Goal: Information Seeking & Learning: Understand process/instructions

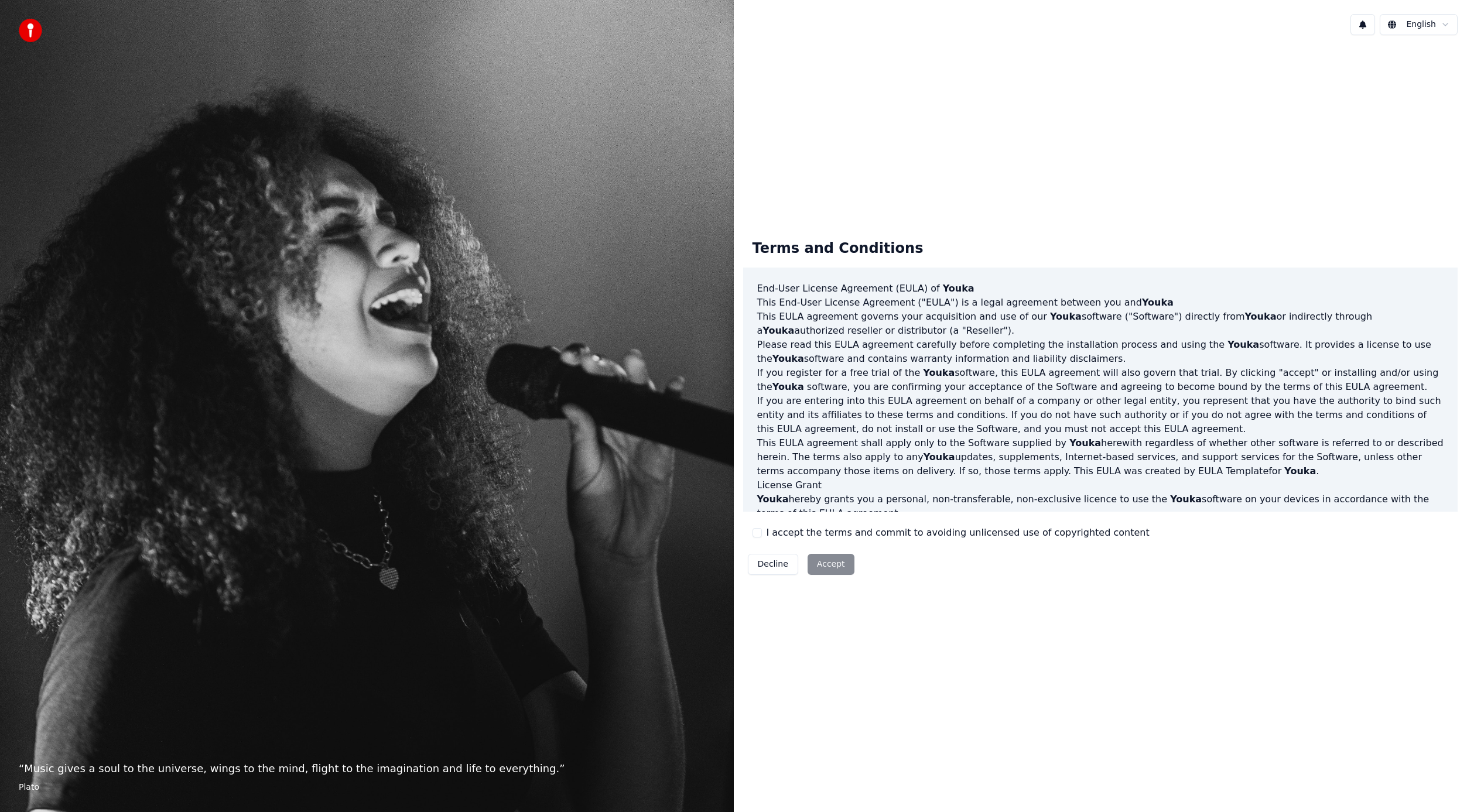
click at [758, 533] on button "I accept the terms and commit to avoiding unlicensed use of copyrighted content" at bounding box center [757, 532] width 9 height 9
click at [832, 566] on button "Accept" at bounding box center [830, 564] width 47 height 21
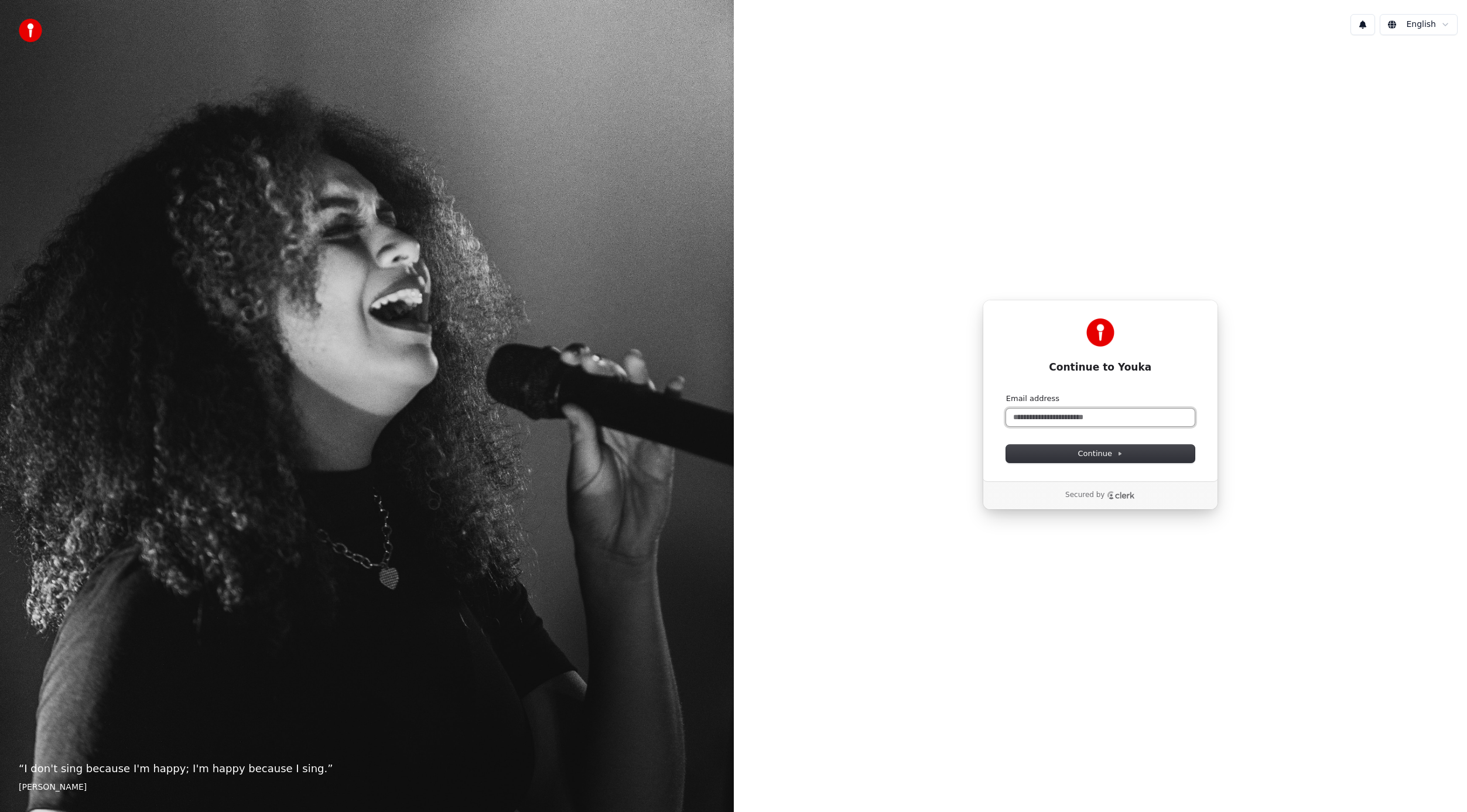
click at [1080, 421] on input "Email address" at bounding box center [1100, 417] width 189 height 17
click at [1114, 418] on input "Email address" at bounding box center [1100, 417] width 189 height 17
click at [1098, 455] on span "Continue" at bounding box center [1100, 453] width 44 height 10
type input "**********"
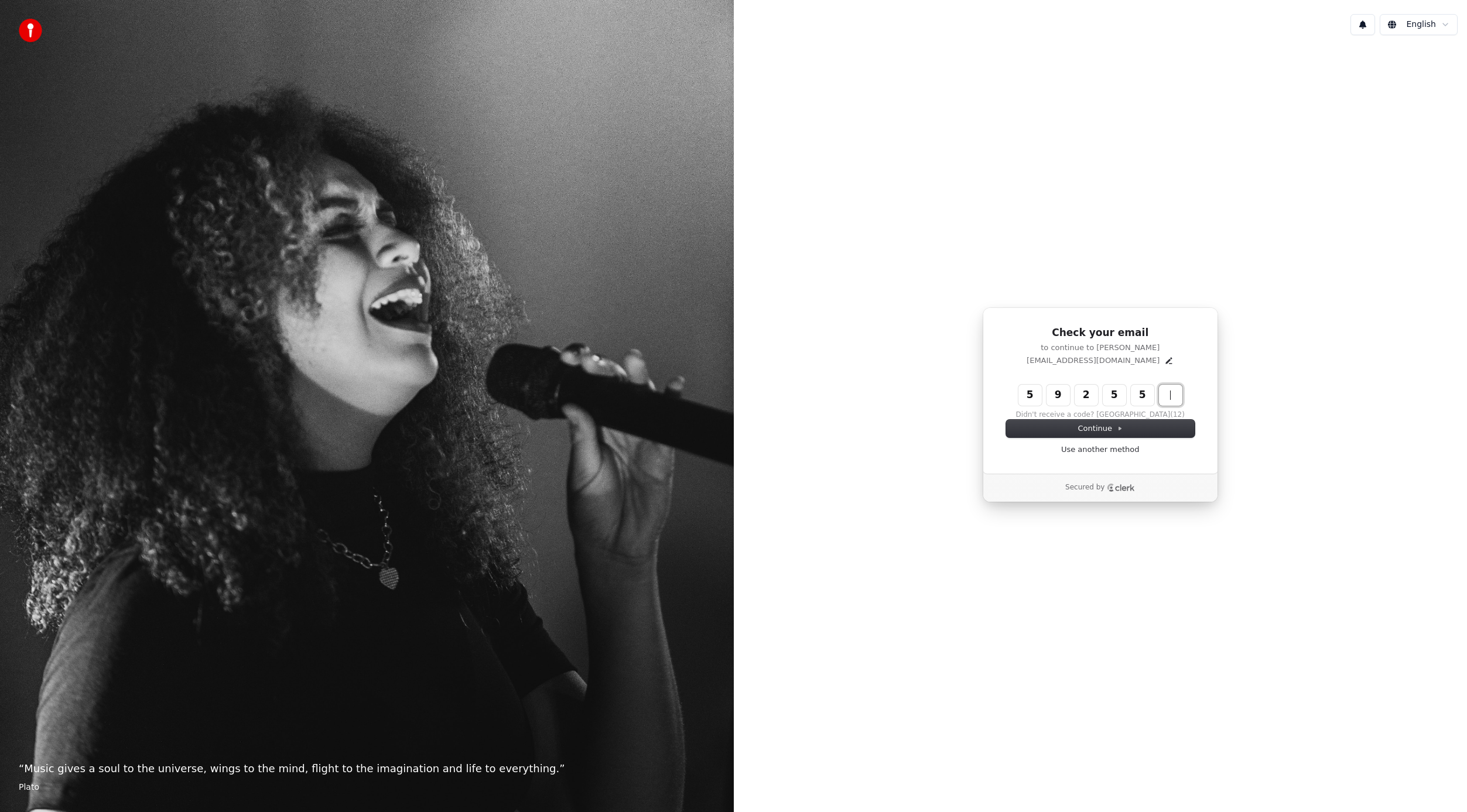
type input "******"
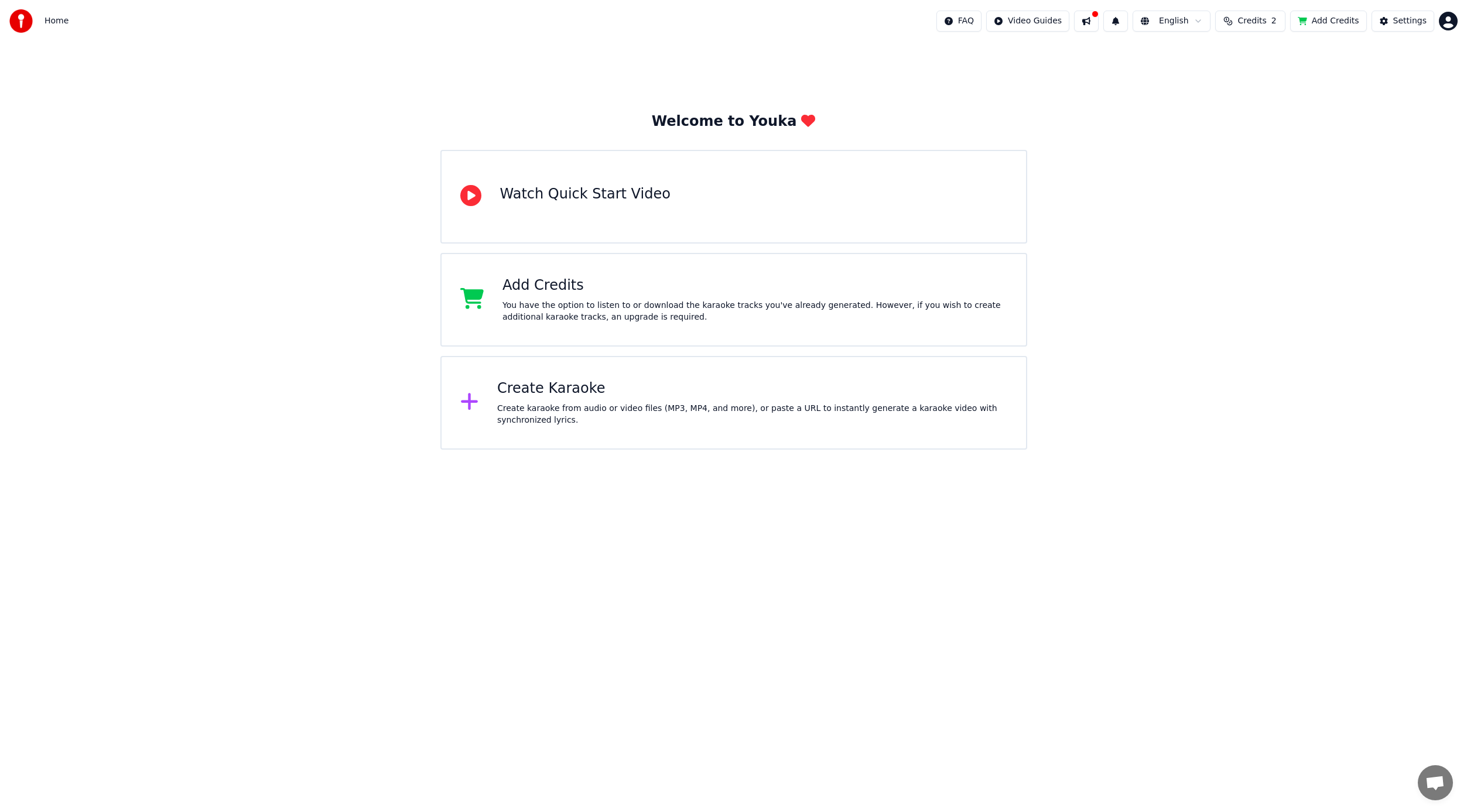
click at [484, 304] on div at bounding box center [477, 300] width 33 height 24
click at [1391, 17] on button "Settings" at bounding box center [1403, 21] width 62 height 21
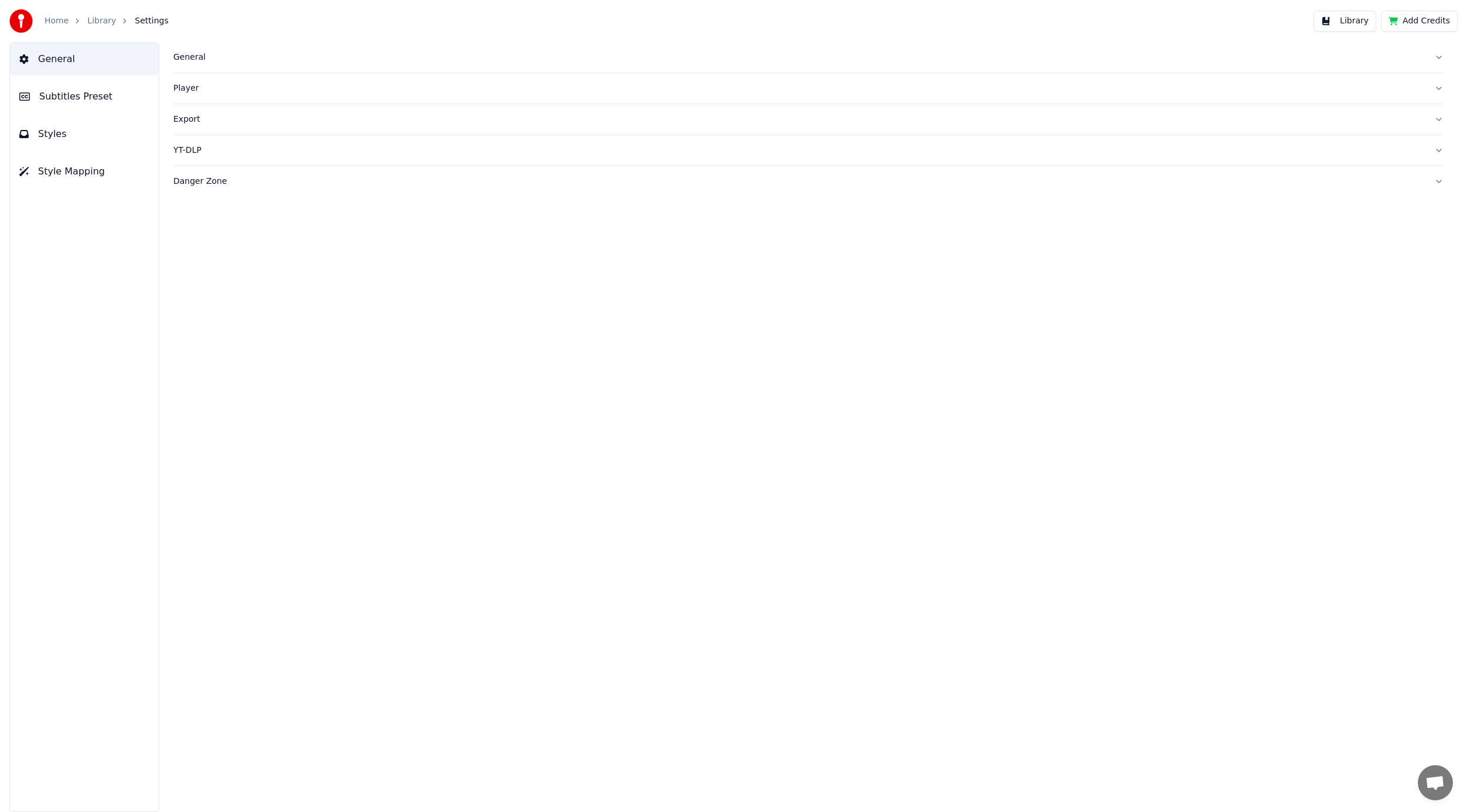
click at [1348, 23] on button "Library" at bounding box center [1345, 21] width 62 height 21
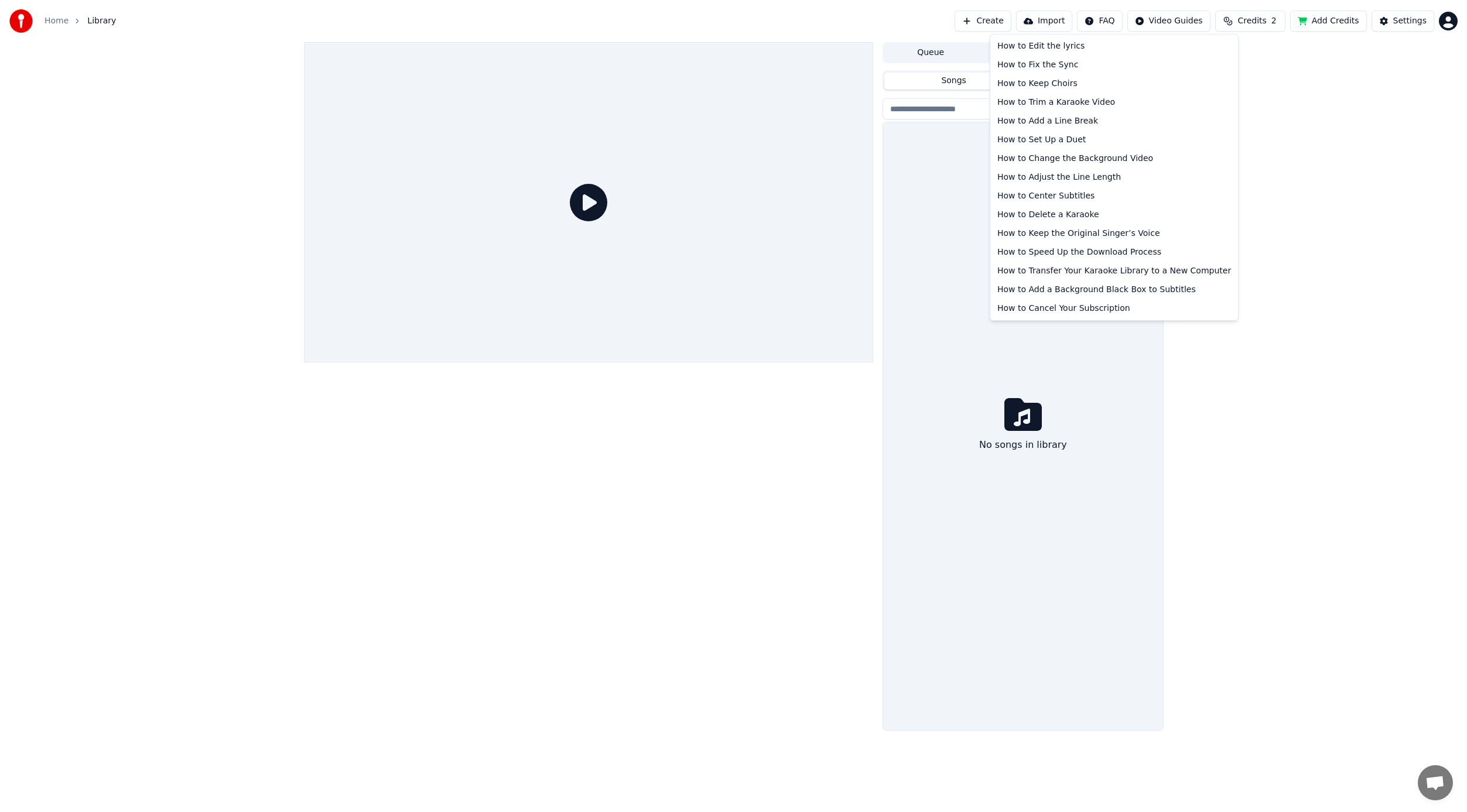
click at [1107, 19] on html "Home Library Create Import FAQ Video Guides Credits 2 Add Credits Settings Queu…" at bounding box center [733, 406] width 1467 height 812
click at [1059, 309] on div "How to Cancel Your Subscription" at bounding box center [1114, 308] width 243 height 19
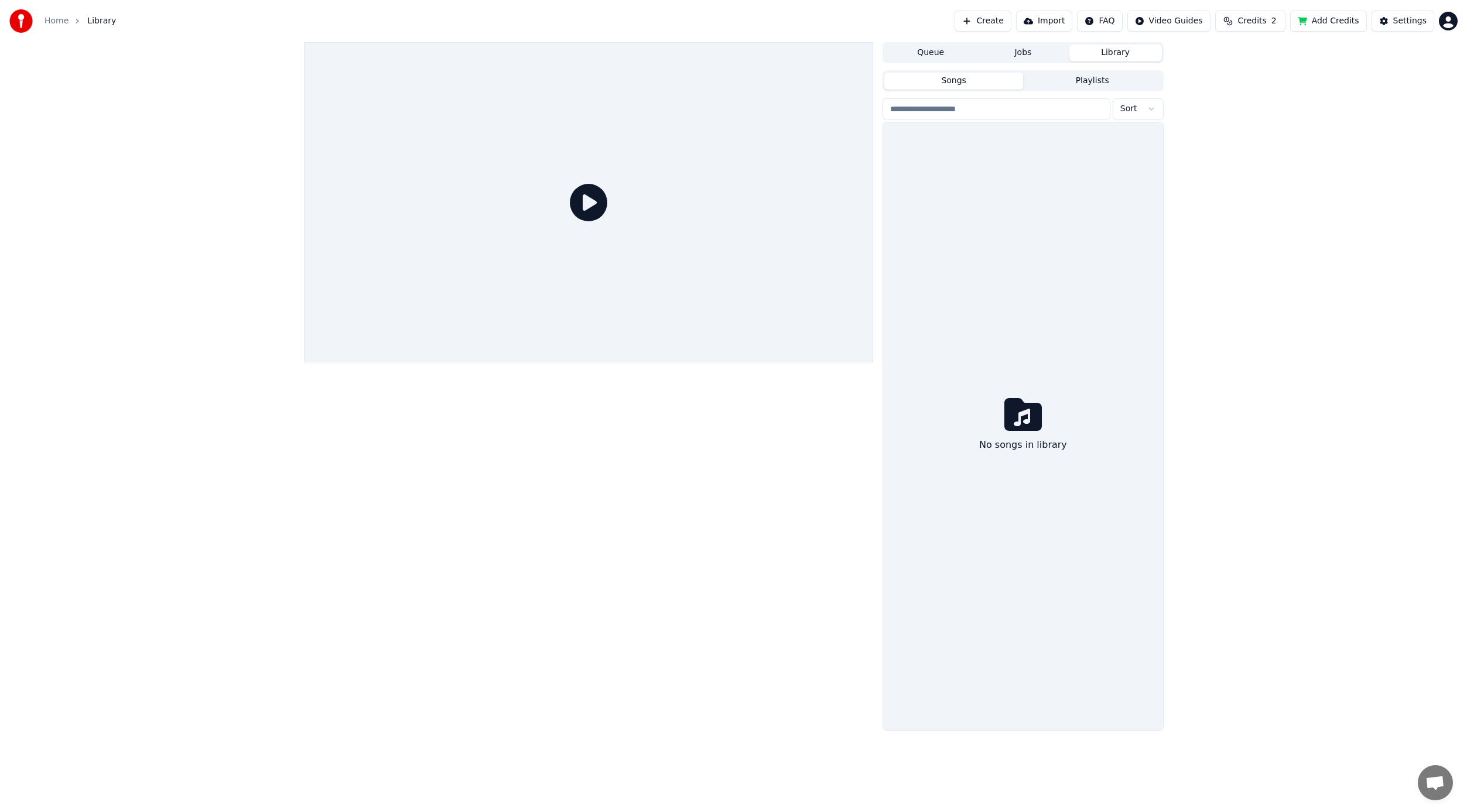
click at [1450, 22] on html "Home Library Create Import FAQ Video Guides Credits 2 Add Credits Settings Queu…" at bounding box center [733, 406] width 1467 height 812
click at [1376, 66] on div "Billing" at bounding box center [1397, 75] width 135 height 19
click at [1260, 295] on div "Queue Jobs Library Songs Playlists Sort No songs in library" at bounding box center [733, 387] width 1467 height 688
click at [1256, 12] on button "Credits 2" at bounding box center [1250, 21] width 70 height 21
click at [1297, 204] on div "Queue Jobs Library Songs Playlists Sort No songs in library" at bounding box center [733, 387] width 1467 height 688
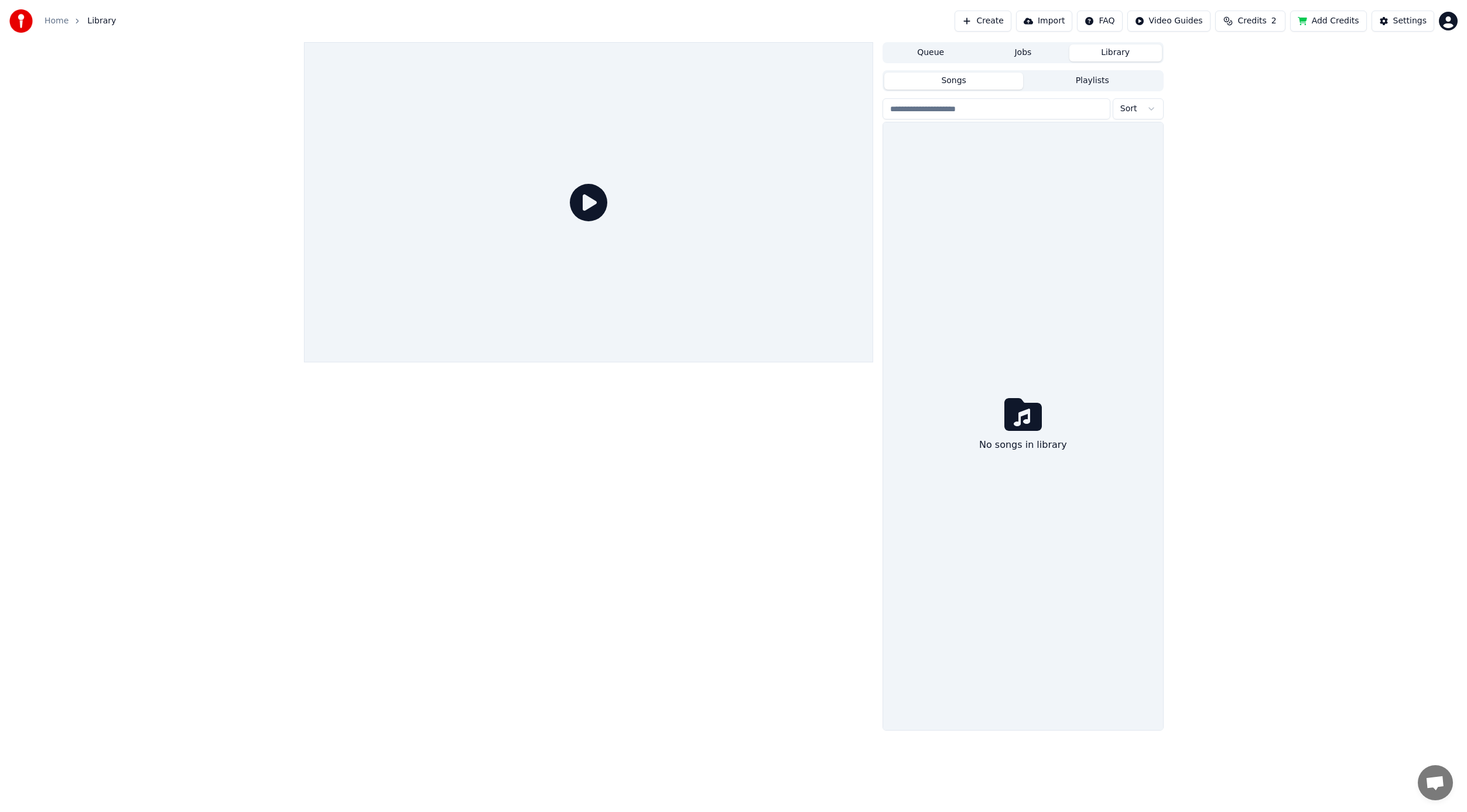
click at [1187, 20] on html "Home Library Create Import FAQ Video Guides Credits 2 Add Credits Settings Queu…" at bounding box center [733, 406] width 1467 height 812
click at [589, 203] on html "Home Library Create Import FAQ Video Guides Credits 2 Add Credits Settings Queu…" at bounding box center [733, 406] width 1467 height 812
click at [589, 203] on icon at bounding box center [589, 203] width 37 height 37
click at [1158, 24] on html "Home Library Create Import FAQ Video Guides Credits 2 Add Credits Settings Queu…" at bounding box center [733, 406] width 1467 height 812
click at [1161, 46] on div "Quick Start Guide" at bounding box center [1176, 46] width 82 height 19
